Goal: Task Accomplishment & Management: Manage account settings

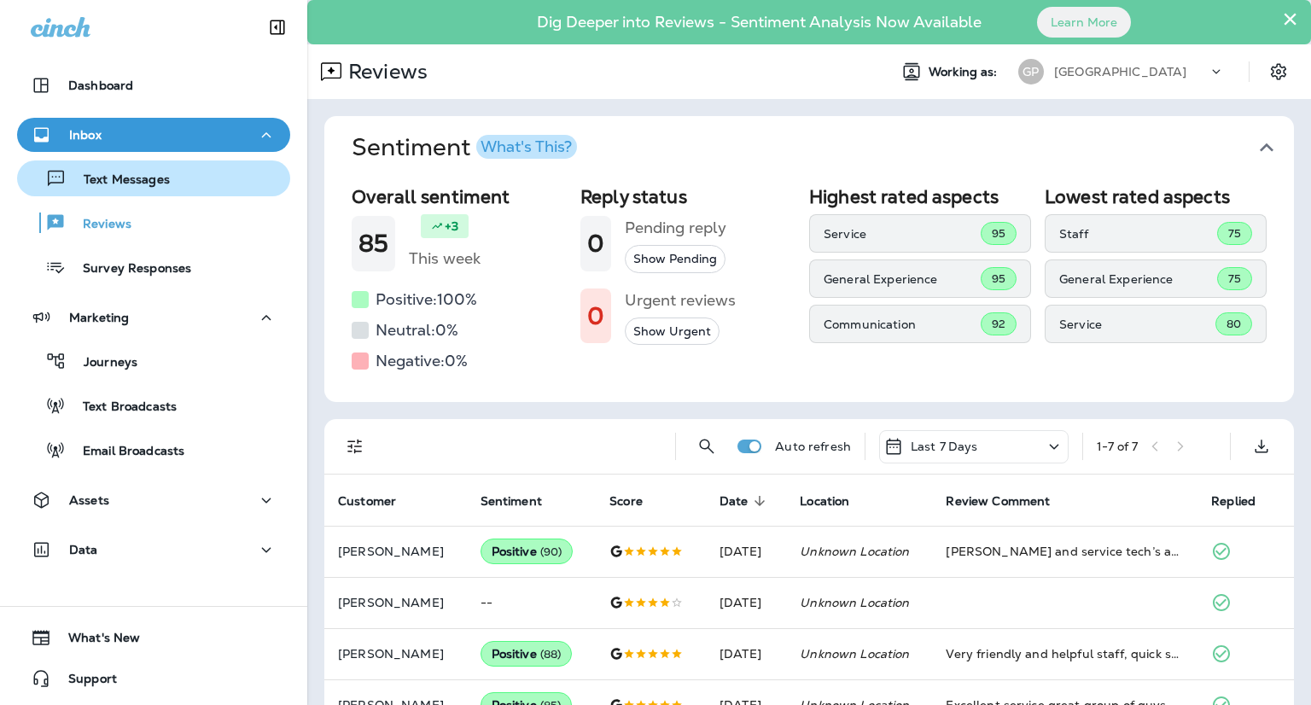
click at [178, 178] on div "Text Messages" at bounding box center [154, 179] width 260 height 26
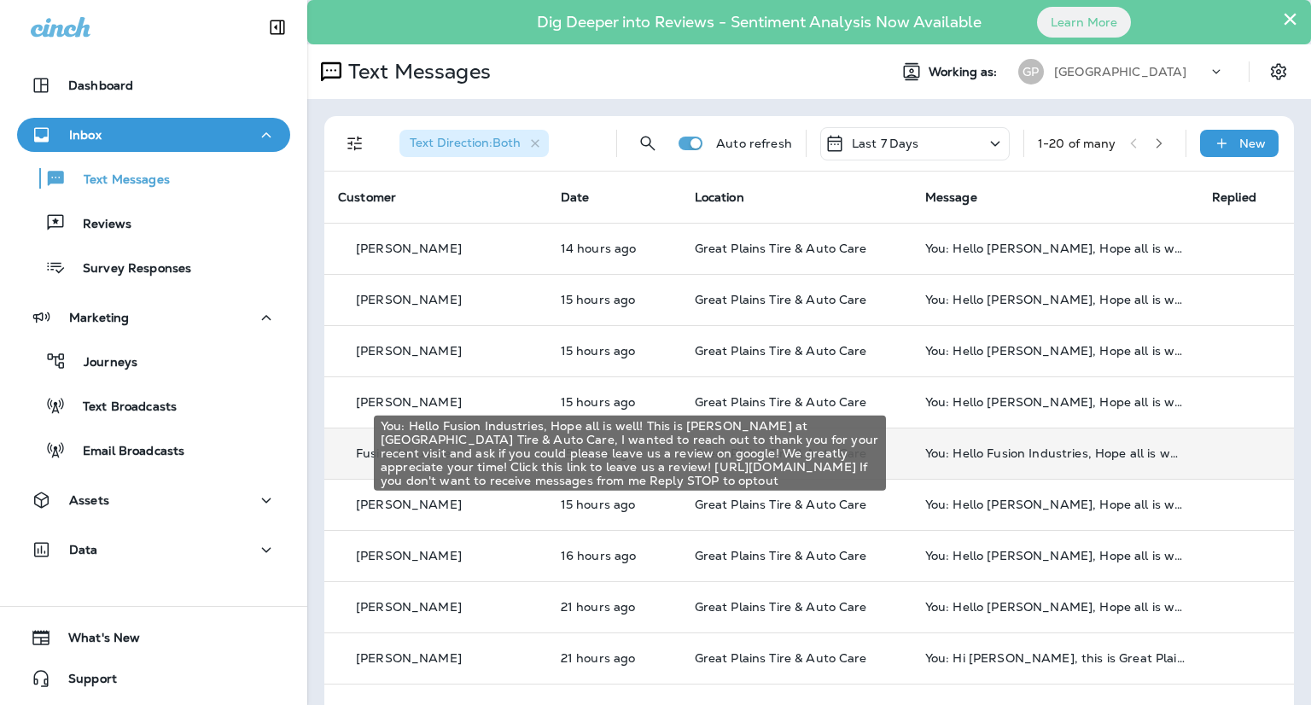
click at [1024, 450] on div "You: Hello Fusion Industries, Hope all is well! This is [PERSON_NAME] at [GEOGR…" at bounding box center [1055, 453] width 260 height 14
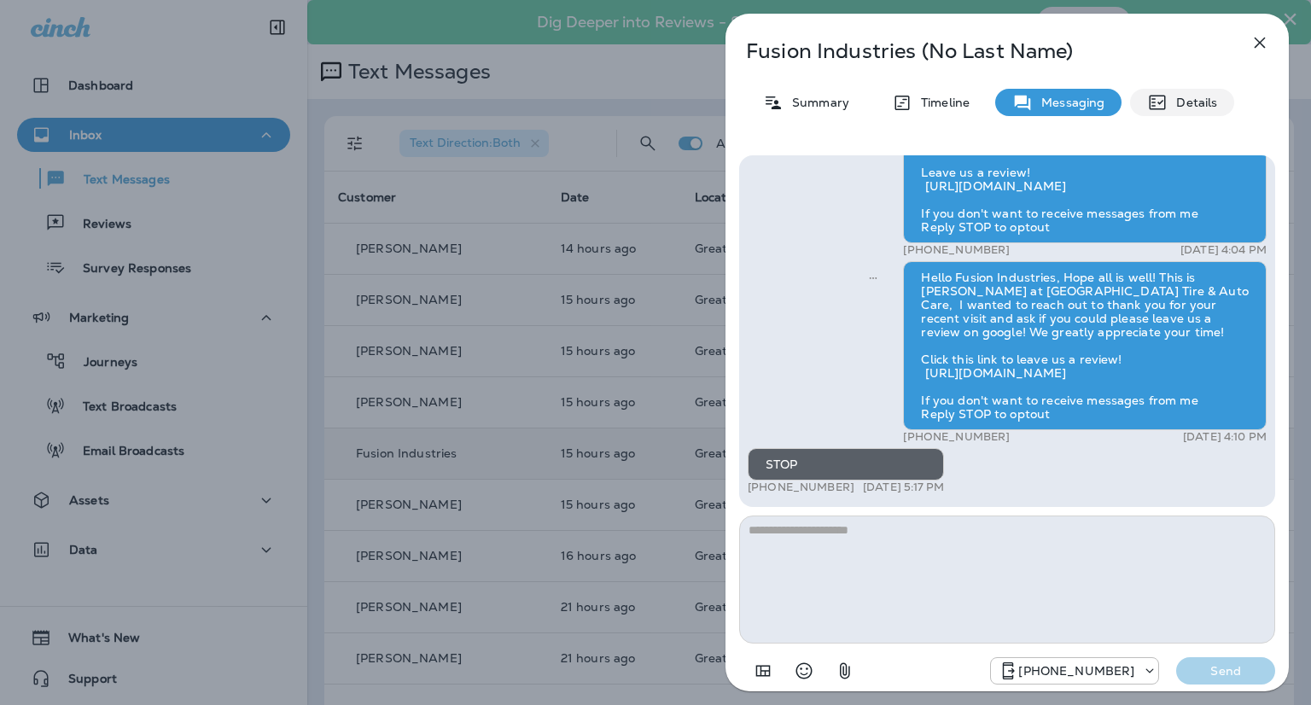
click at [1179, 100] on p "Details" at bounding box center [1193, 103] width 50 height 14
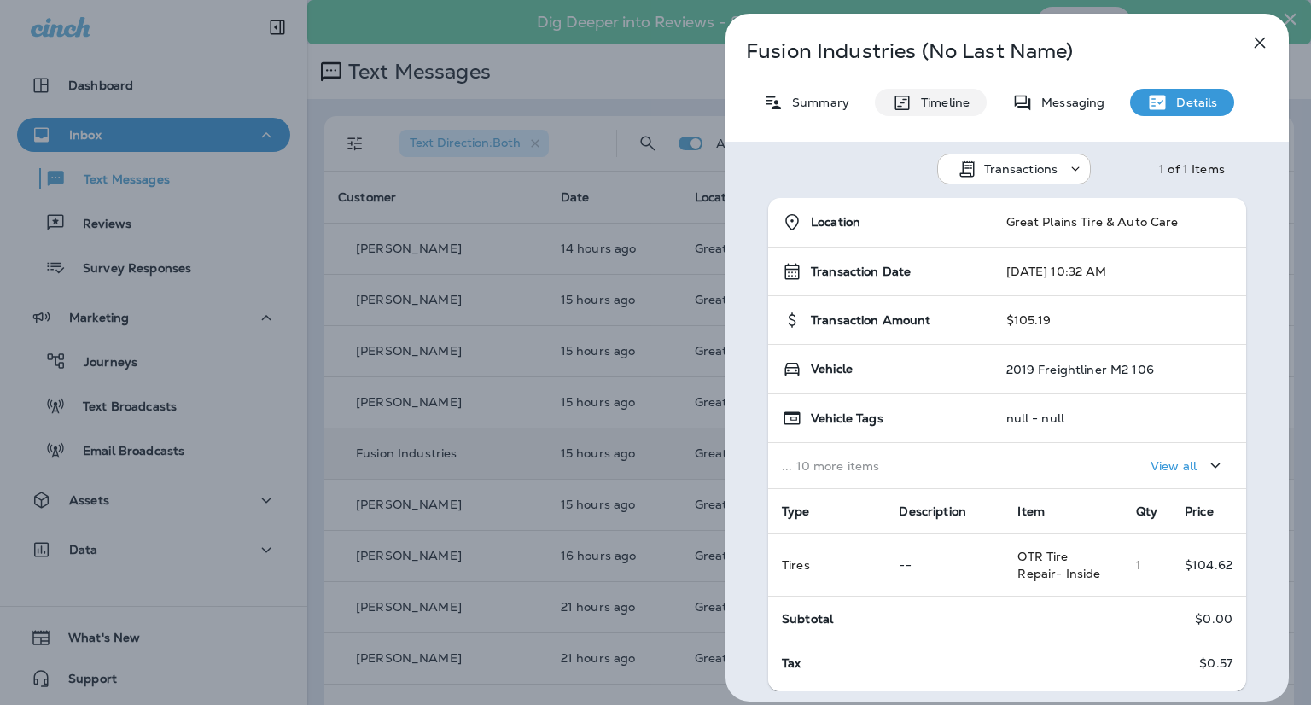
click at [925, 104] on p "Timeline" at bounding box center [941, 103] width 57 height 14
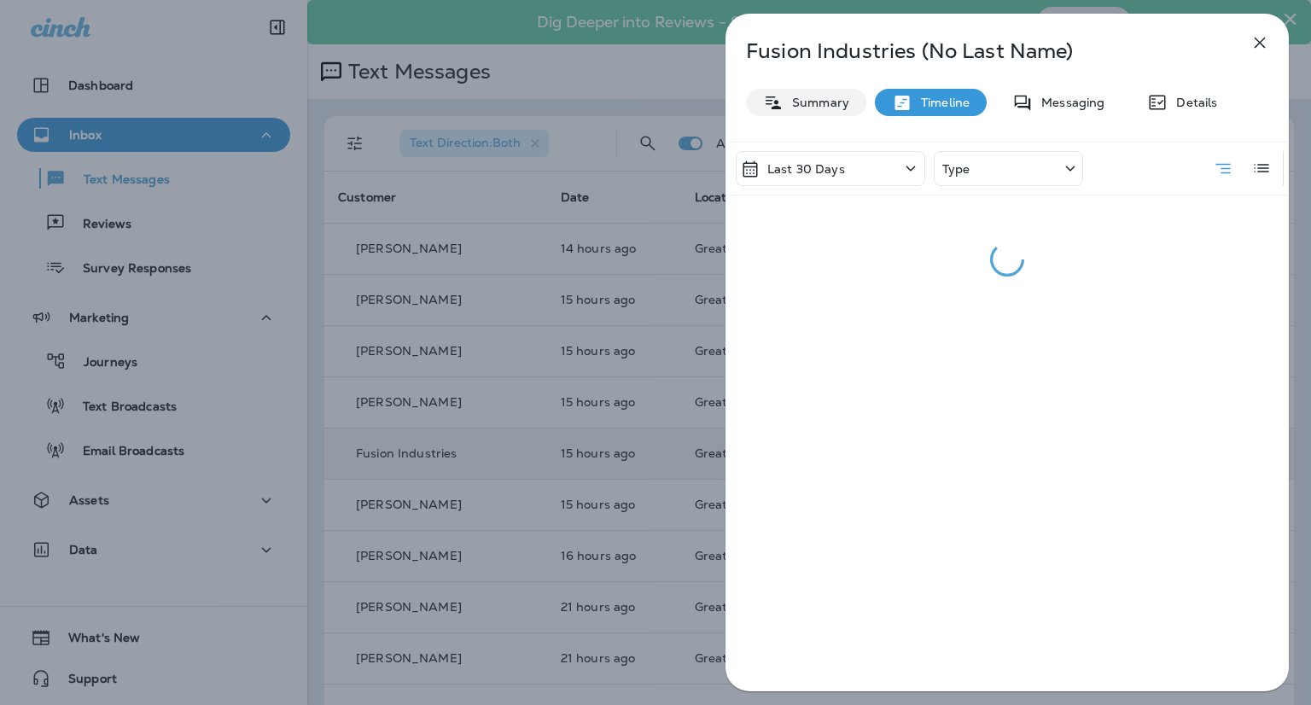
click at [822, 106] on p "Summary" at bounding box center [817, 103] width 66 height 14
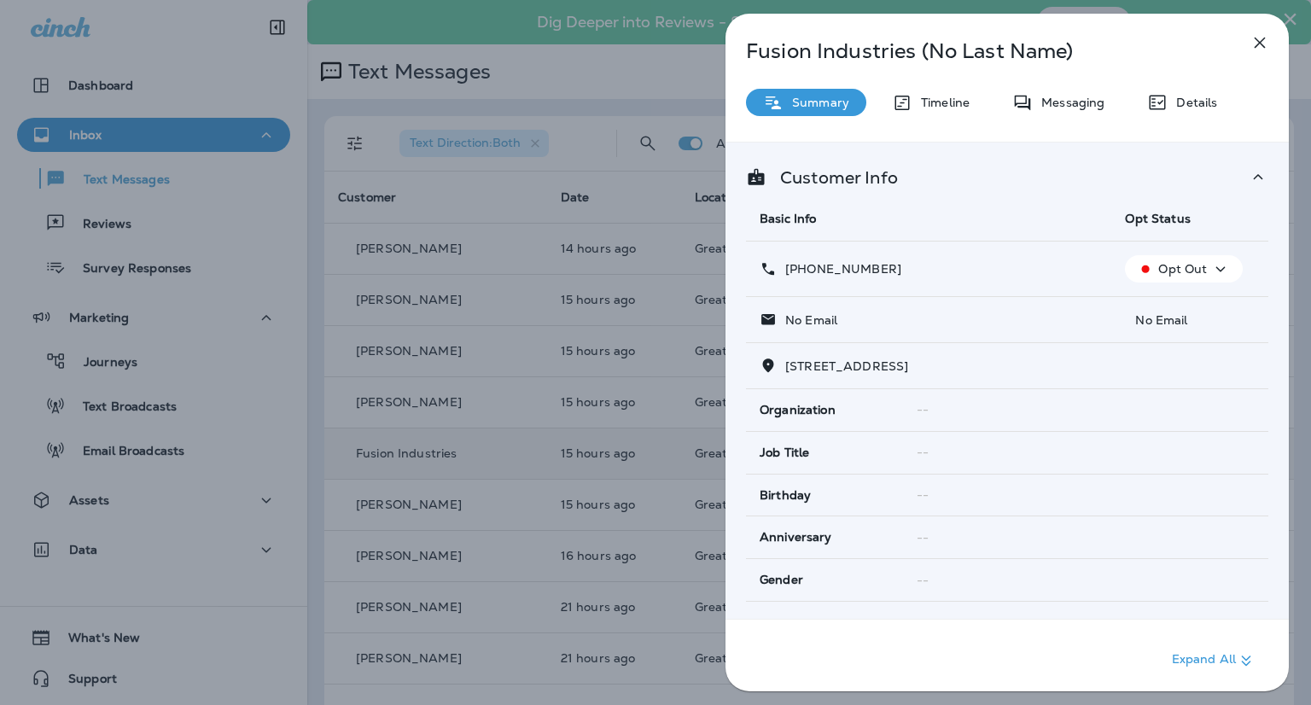
click at [1164, 265] on p "Opt Out" at bounding box center [1182, 269] width 49 height 14
click at [1267, 45] on icon "button" at bounding box center [1260, 42] width 20 height 20
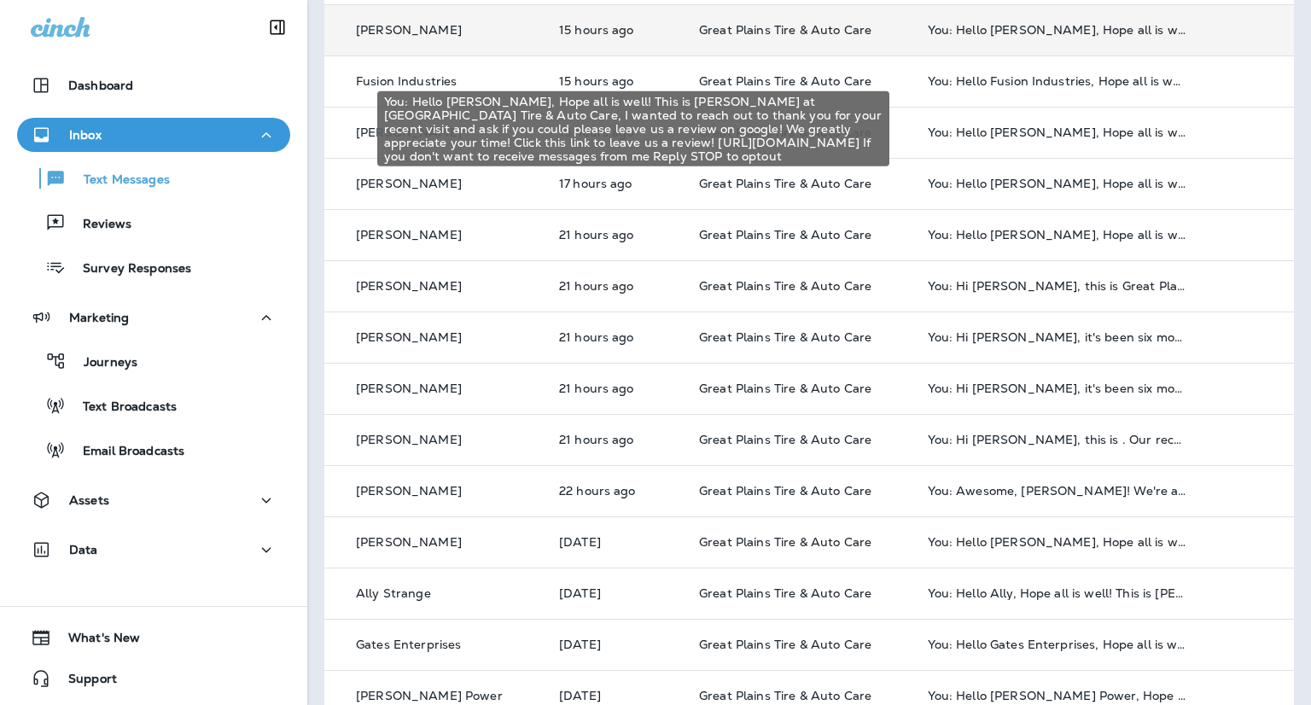
scroll to position [427, 0]
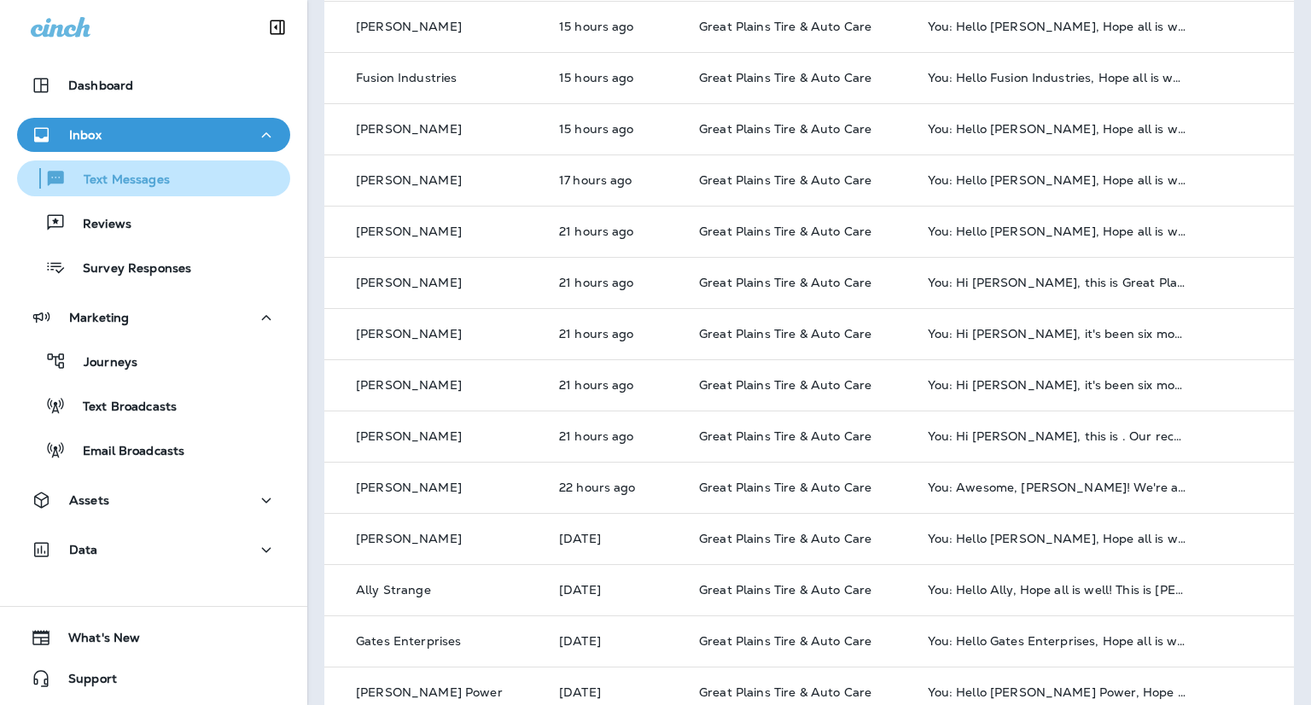
click at [190, 179] on div "Text Messages" at bounding box center [154, 179] width 260 height 26
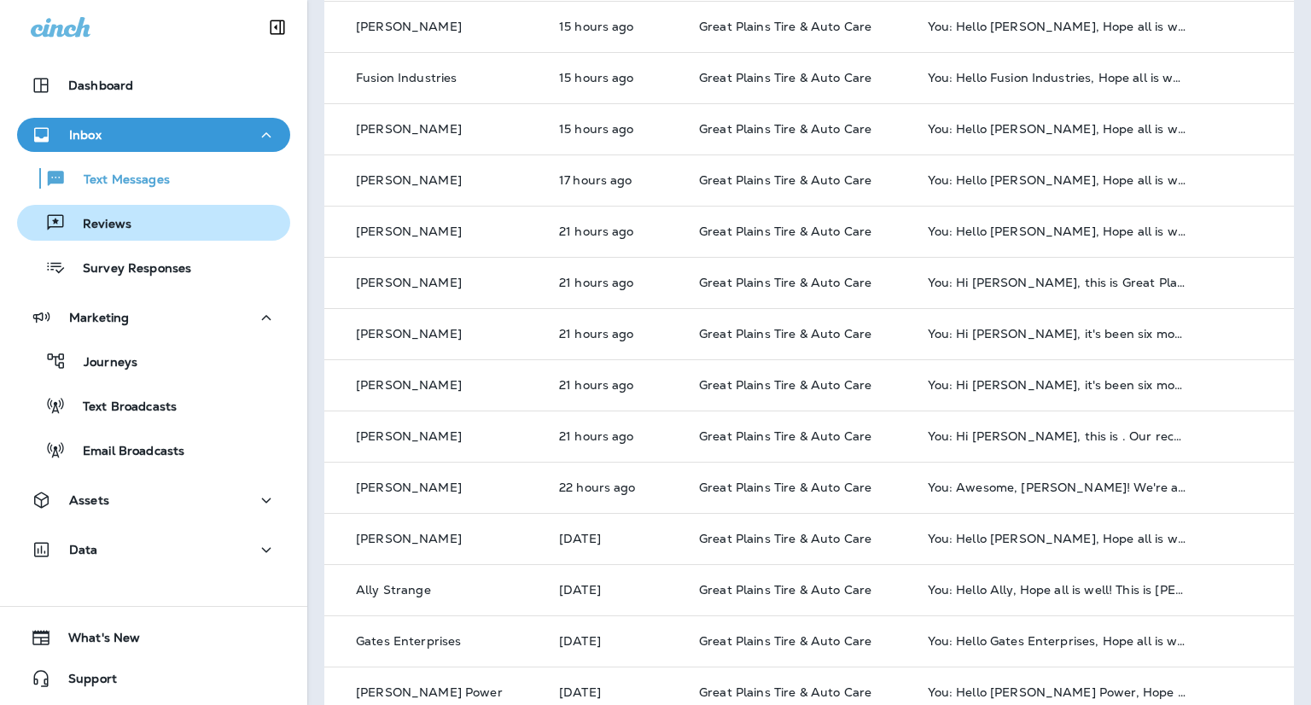
click at [157, 220] on div "Reviews" at bounding box center [154, 223] width 260 height 26
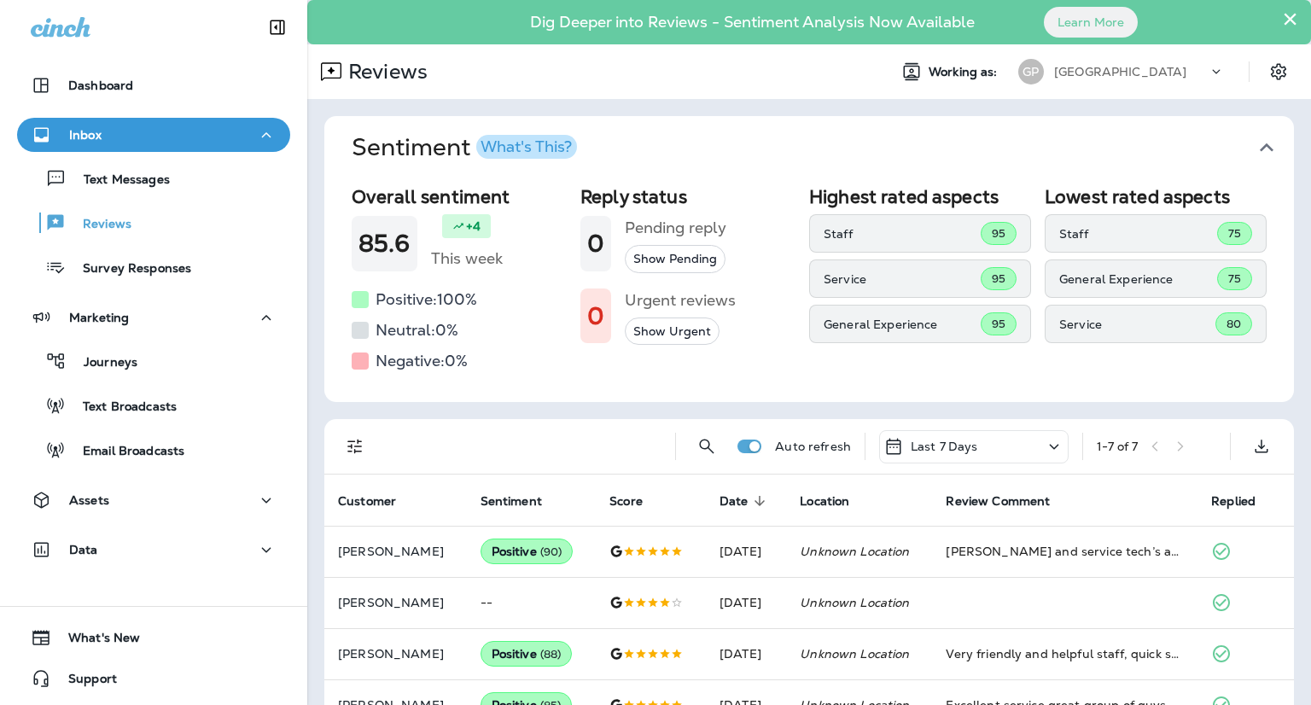
click at [113, 131] on div "Inbox" at bounding box center [154, 135] width 246 height 21
